Goal: Task Accomplishment & Management: Use online tool/utility

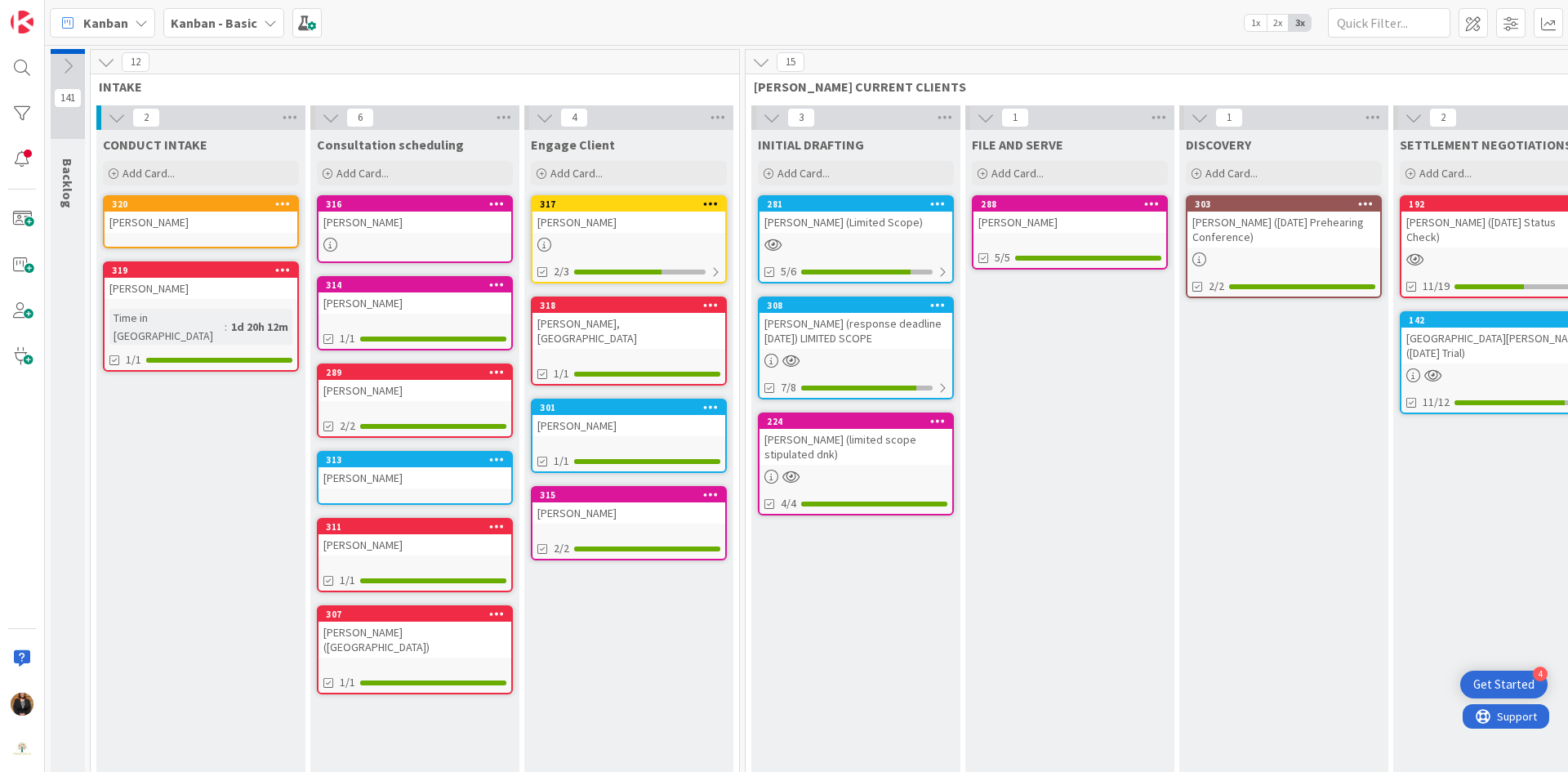
click at [822, 437] on div "[PERSON_NAME] (limited scope stipulated dnk)" at bounding box center [856, 448] width 193 height 36
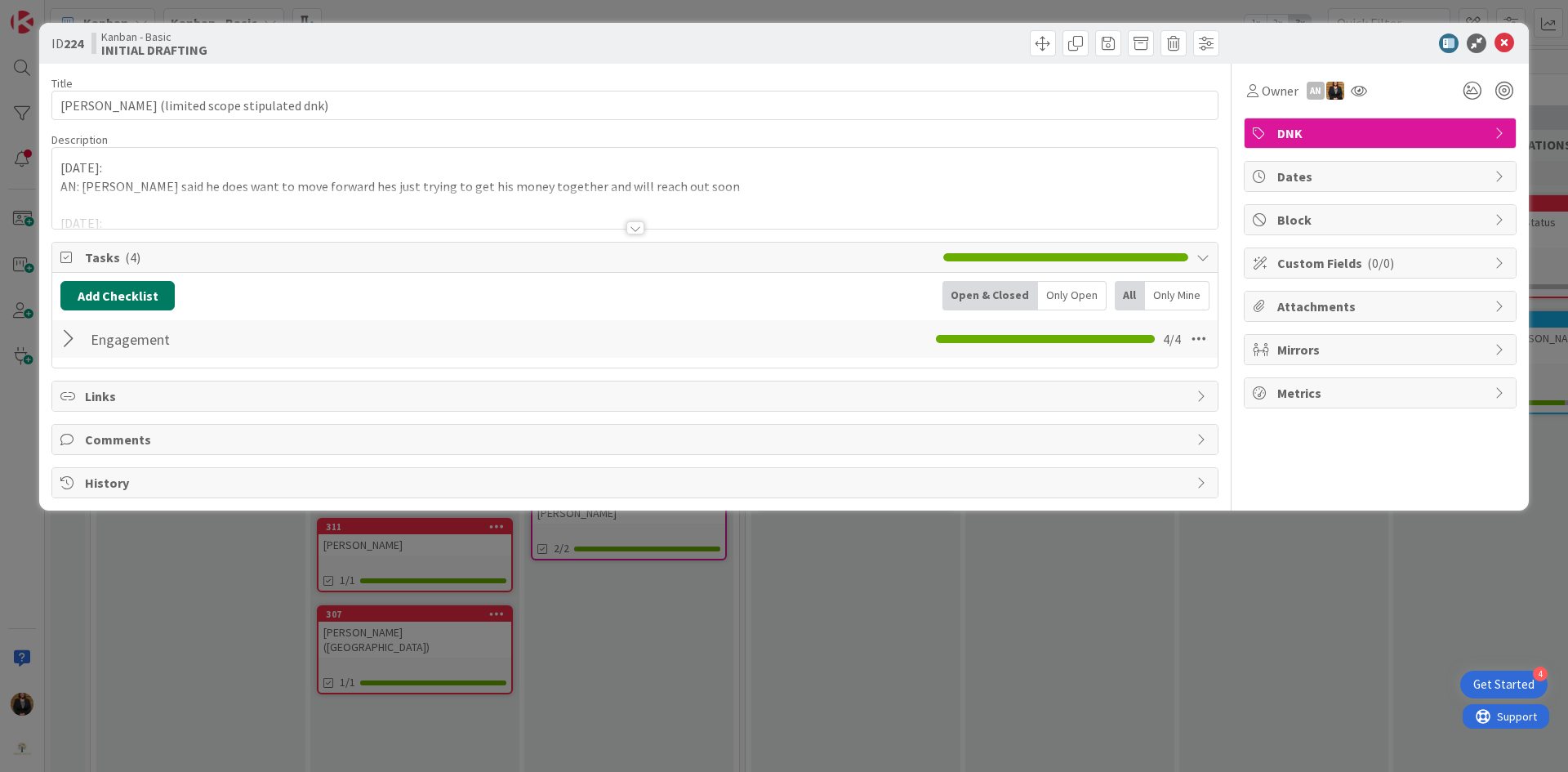
click at [119, 299] on button "Add Checklist" at bounding box center [117, 296] width 114 height 30
type input "drafting"
click at [98, 418] on button "Add" at bounding box center [90, 411] width 43 height 30
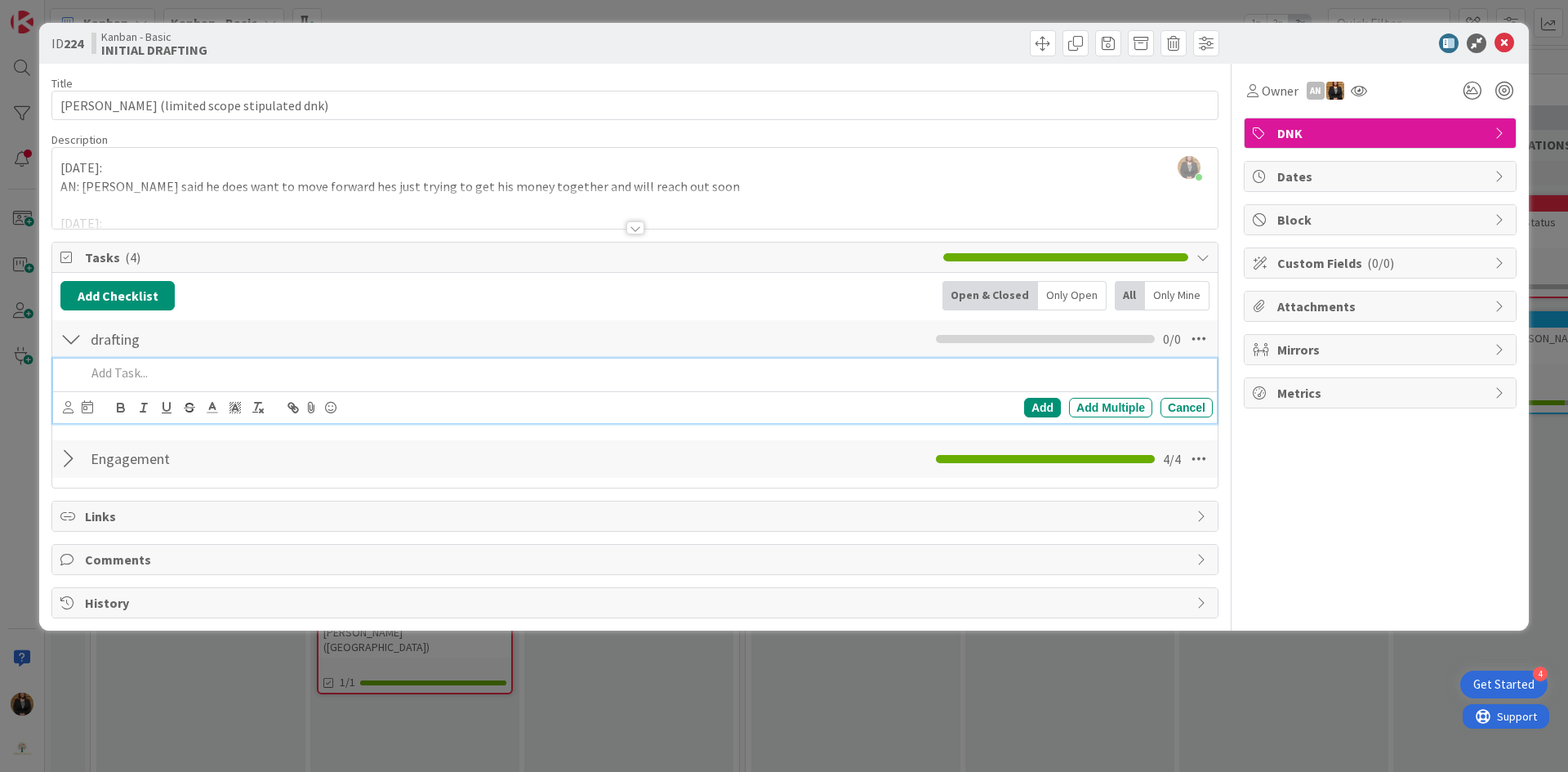
click at [107, 369] on p at bounding box center [646, 373] width 1121 height 19
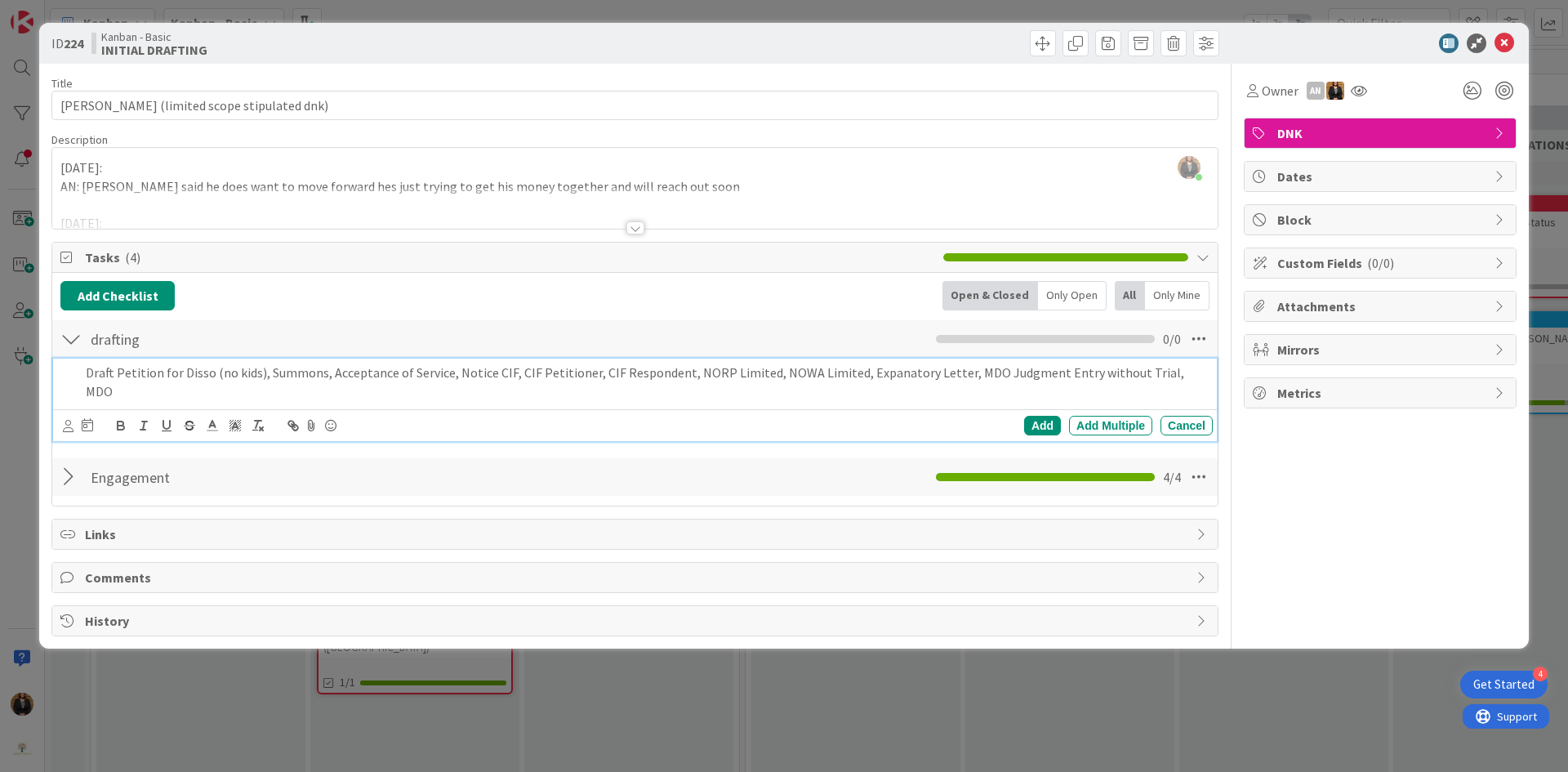
click at [1182, 372] on p "Draft Petition for Disso (no kids), Summons, Acceptance of Service, Notice CIF,…" at bounding box center [646, 382] width 1121 height 37
click at [66, 428] on icon at bounding box center [68, 426] width 10 height 12
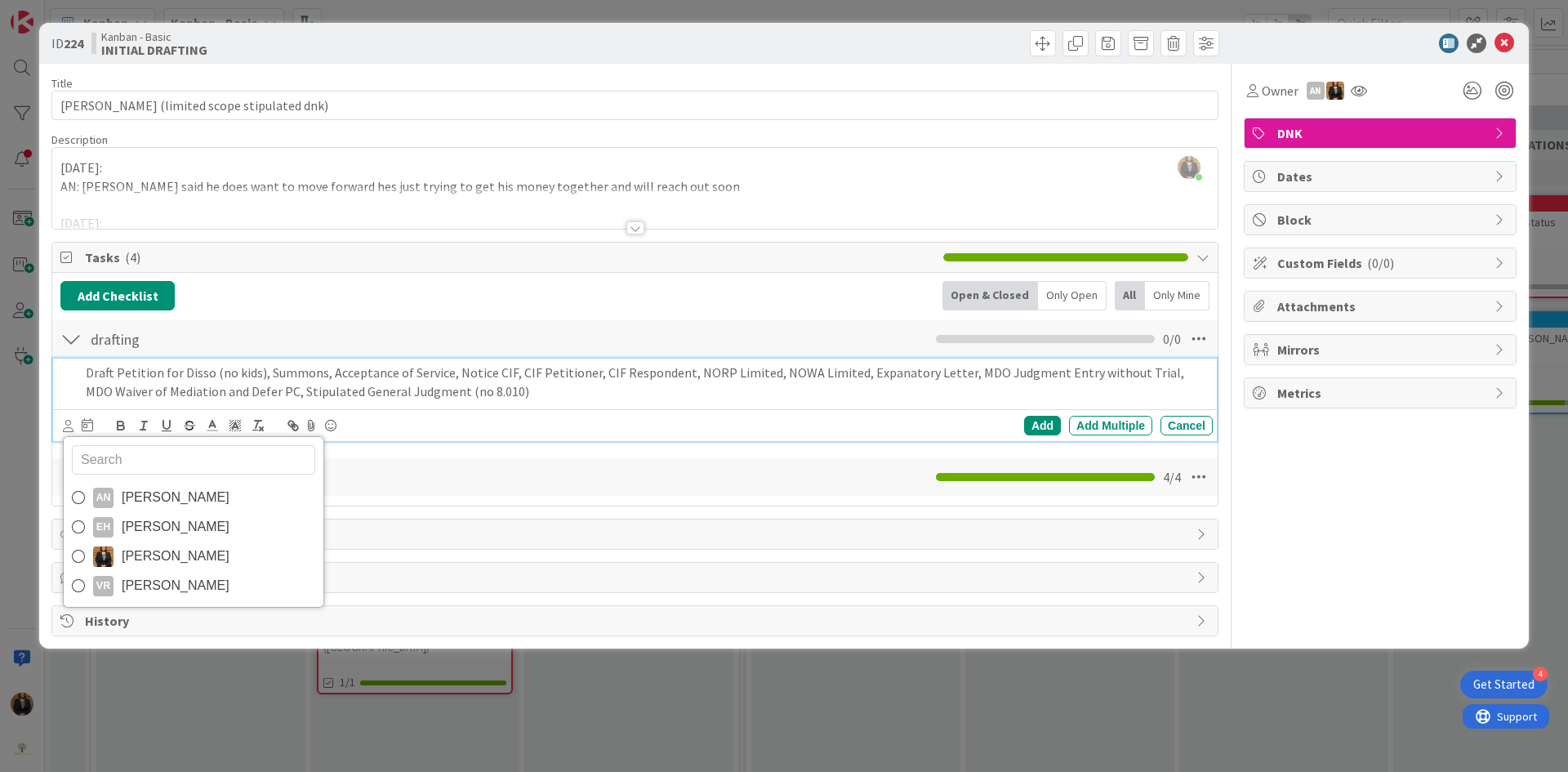
drag, startPoint x: 156, startPoint y: 526, endPoint x: 151, endPoint y: 510, distance: 16.8
click at [156, 526] on span "[PERSON_NAME]" at bounding box center [175, 528] width 108 height 25
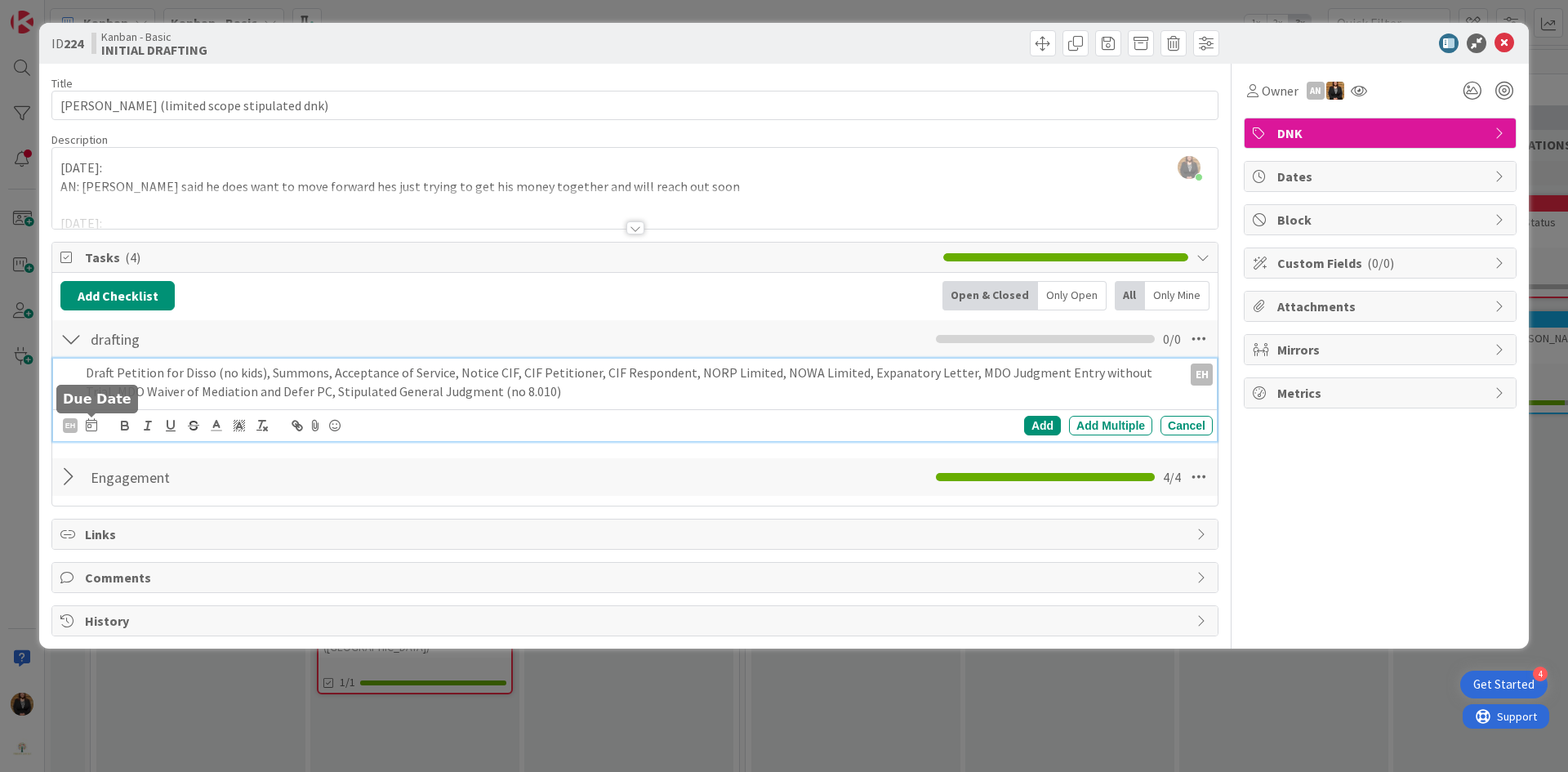
click at [93, 429] on icon at bounding box center [92, 425] width 11 height 13
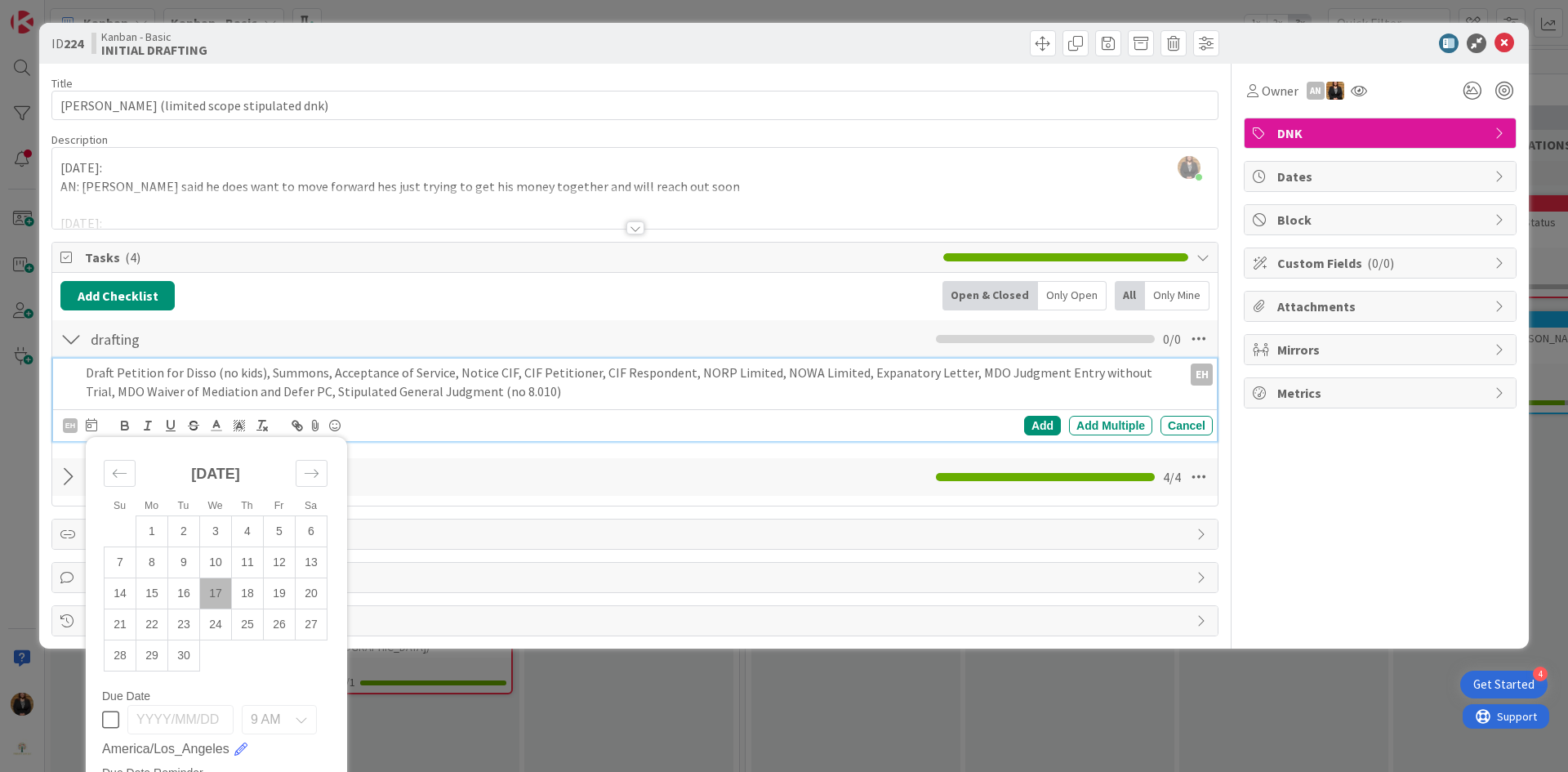
click at [216, 595] on td "17" at bounding box center [216, 594] width 31 height 31
click at [1024, 427] on div "Add" at bounding box center [1042, 426] width 37 height 20
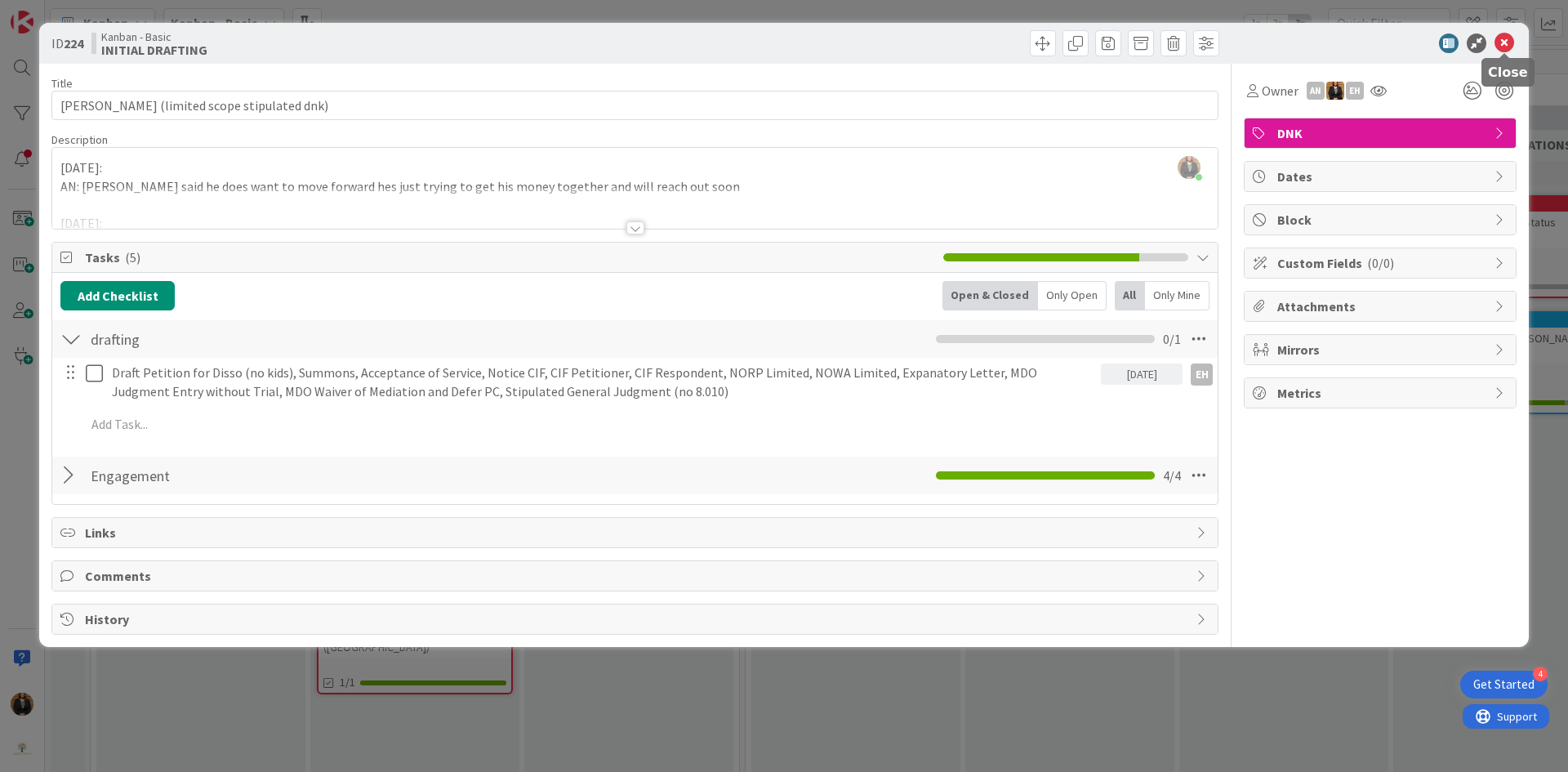
click at [1510, 42] on icon at bounding box center [1504, 43] width 20 height 20
